Goal: Transaction & Acquisition: Obtain resource

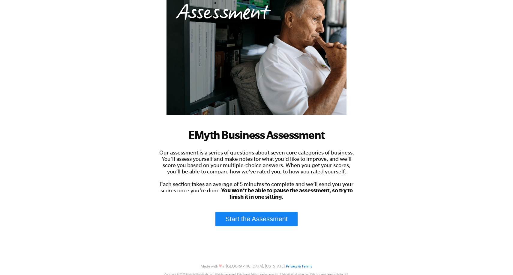
click at [252, 218] on link "Start the Assessment" at bounding box center [256, 219] width 82 height 14
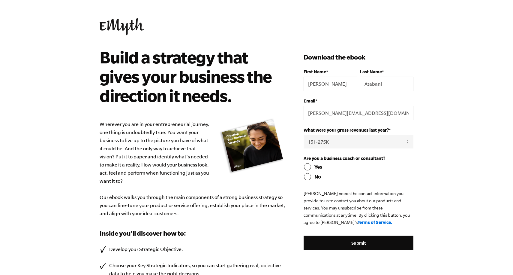
select select "151-275K"
click at [308, 177] on input "No" at bounding box center [359, 176] width 110 height 7
radio input "true"
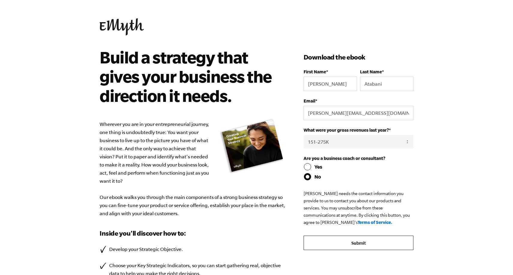
click at [357, 242] on input "Submit" at bounding box center [359, 242] width 110 height 14
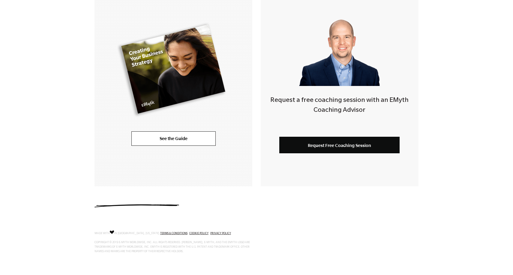
scroll to position [157, 0]
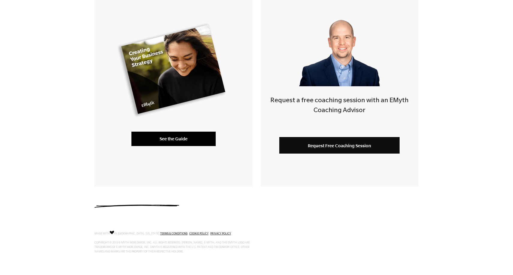
click at [155, 135] on link "See the Guide" at bounding box center [173, 138] width 84 height 14
